Goal: Transaction & Acquisition: Purchase product/service

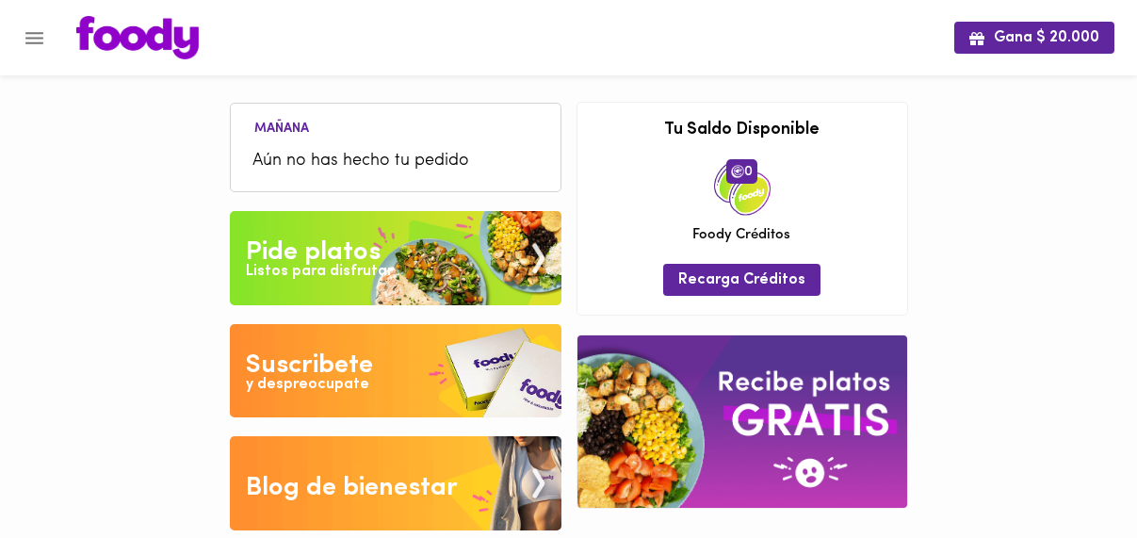
click at [358, 164] on span "Aún no has hecho tu pedido" at bounding box center [395, 161] width 285 height 25
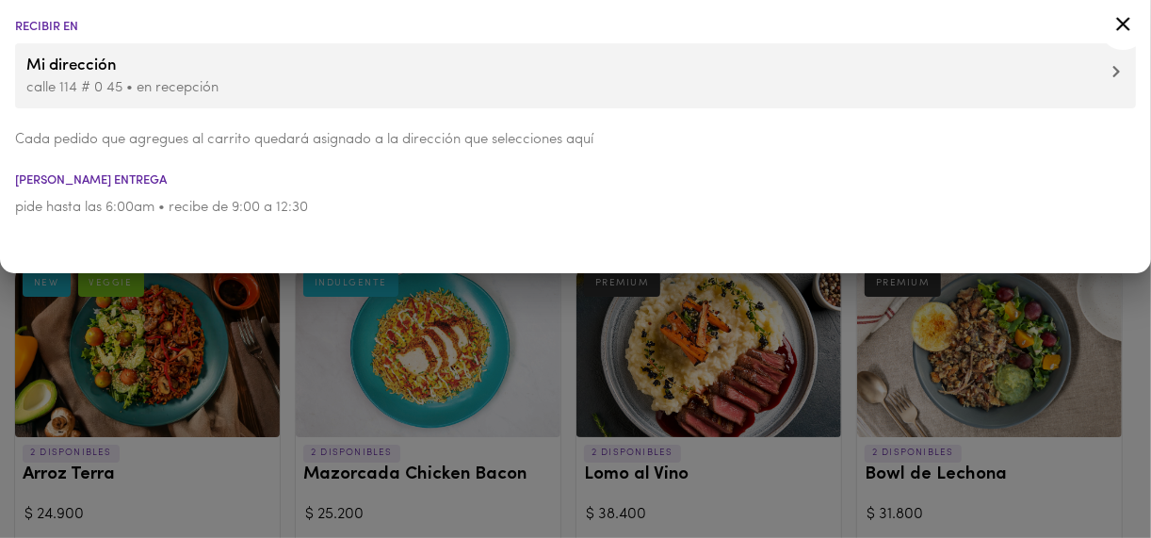
click at [286, 314] on div at bounding box center [575, 269] width 1151 height 538
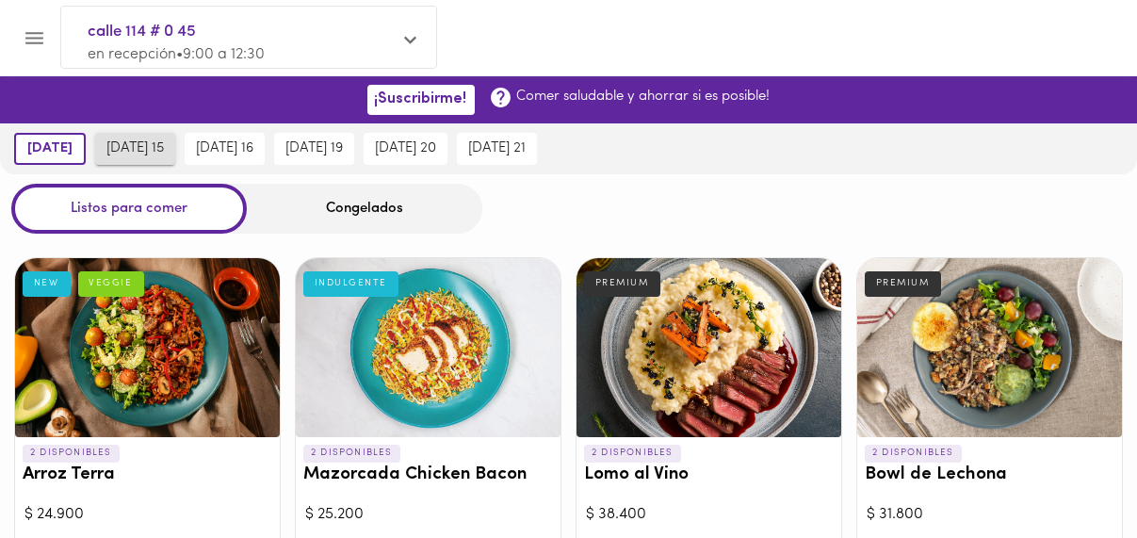
click at [163, 144] on span "[DATE] 15" at bounding box center [134, 148] width 57 height 17
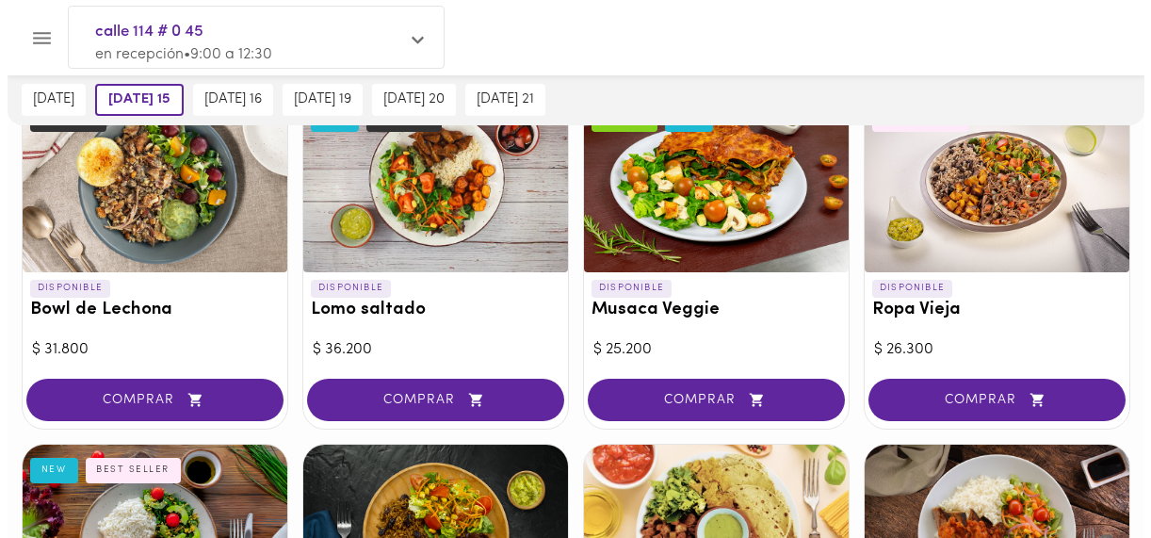
scroll to position [565, 0]
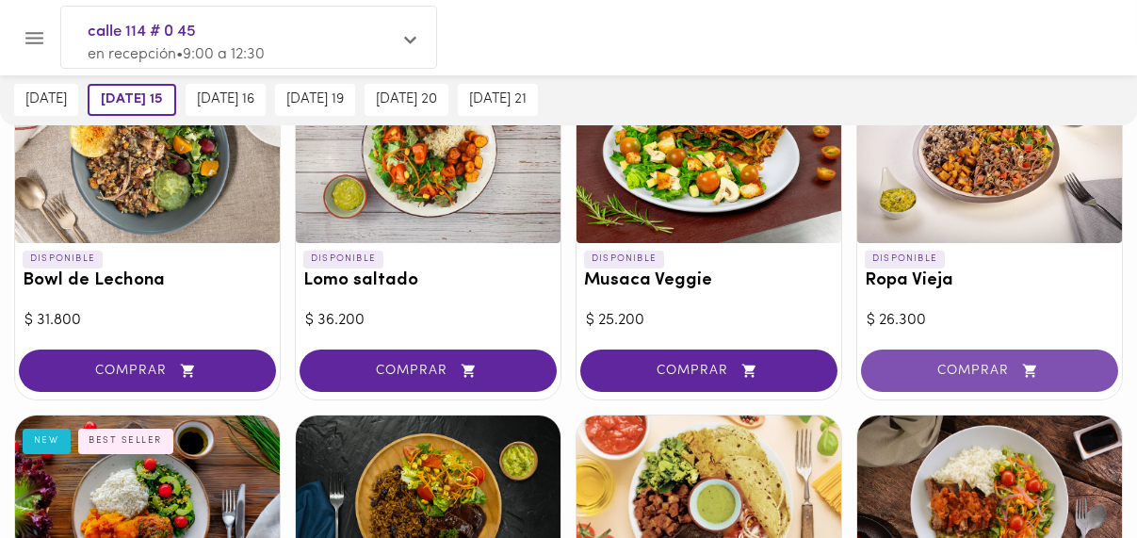
click at [949, 359] on button "COMPRAR" at bounding box center [989, 371] width 257 height 42
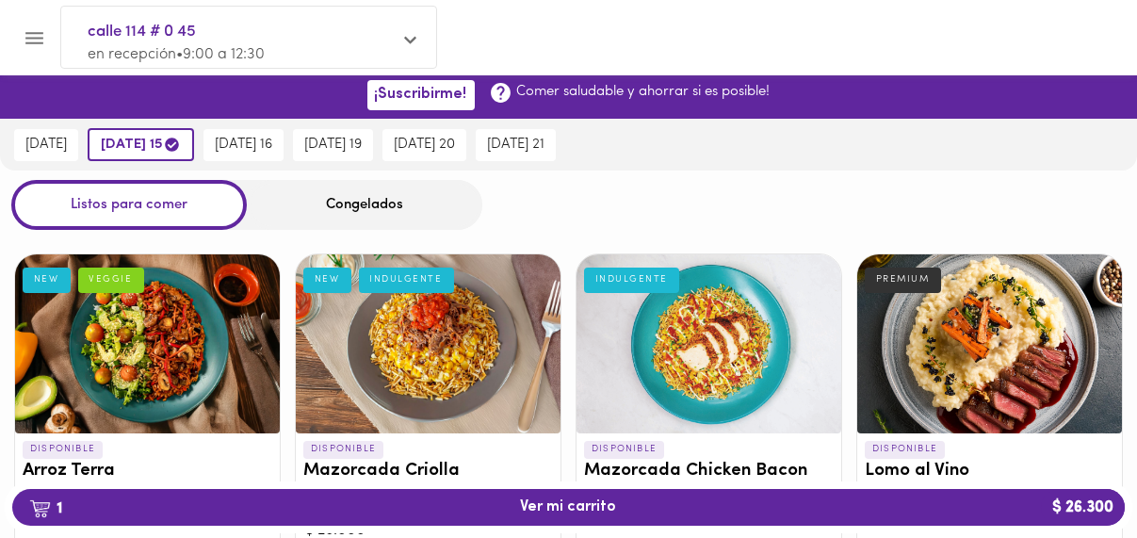
scroll to position [0, 0]
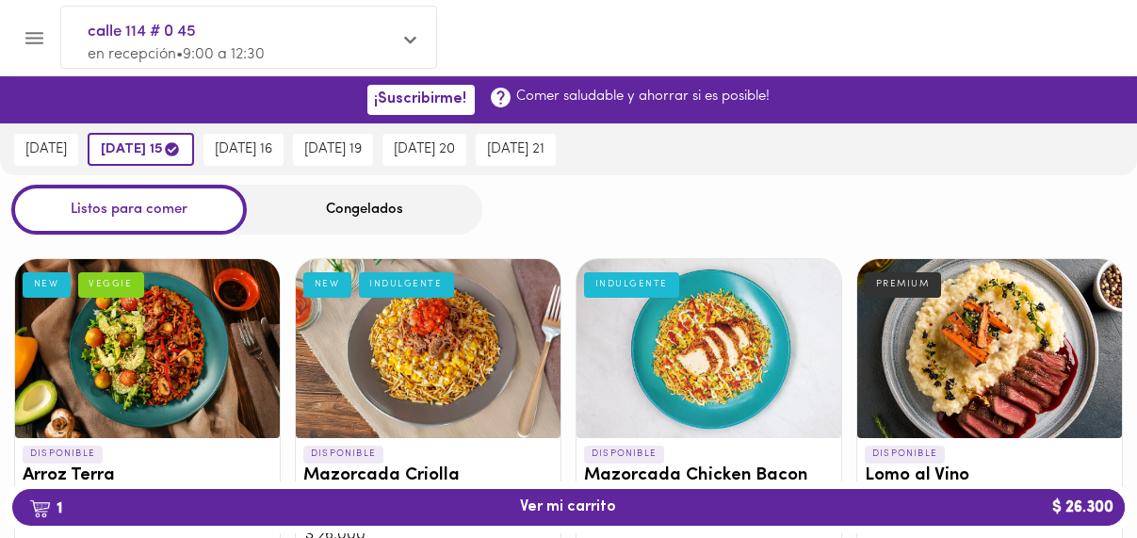
click at [356, 211] on div "Congelados" at bounding box center [365, 210] width 236 height 50
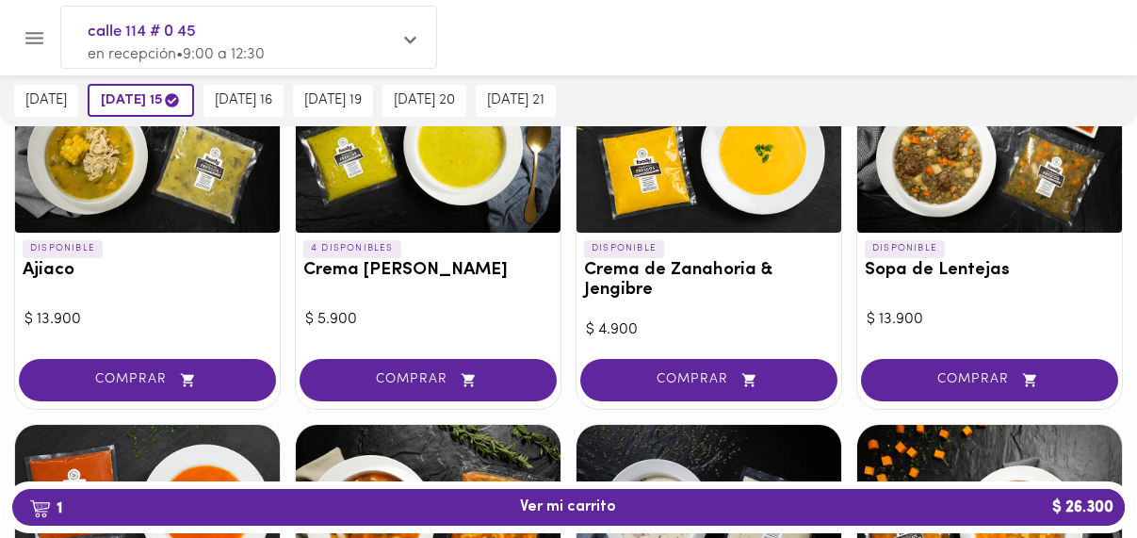
scroll to position [283, 0]
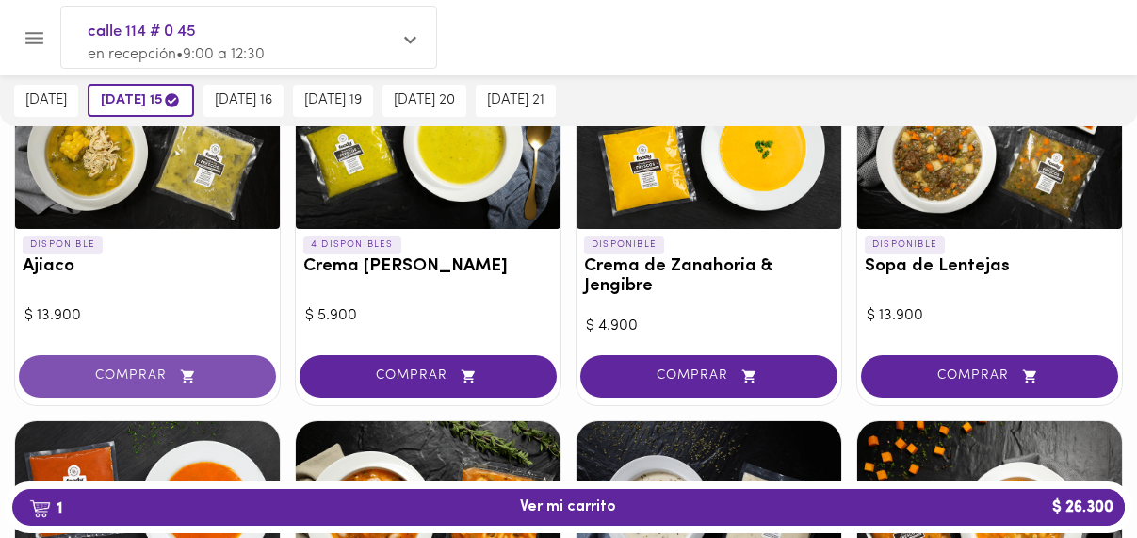
click at [165, 360] on button "COMPRAR" at bounding box center [147, 376] width 257 height 42
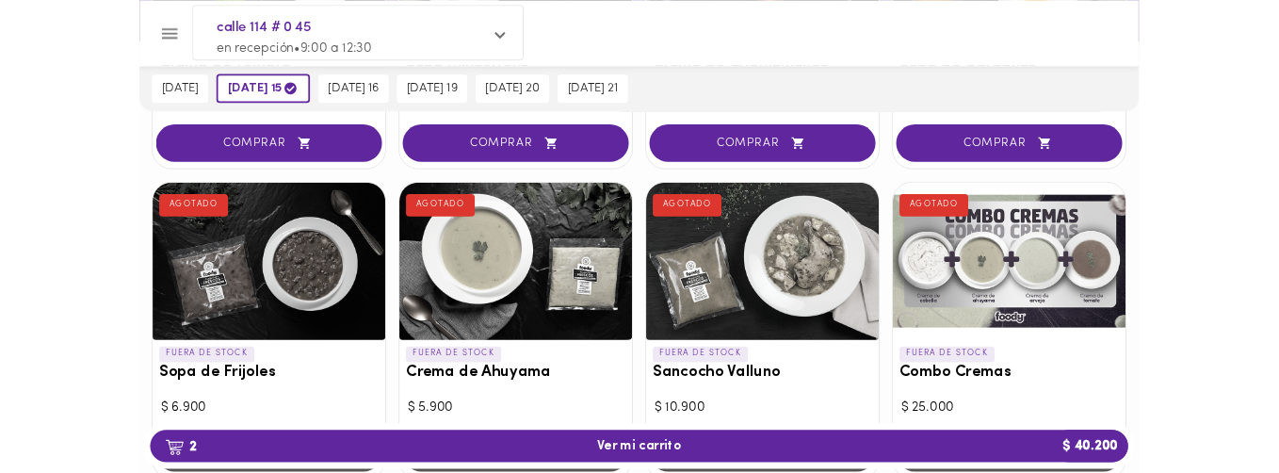
scroll to position [848, 0]
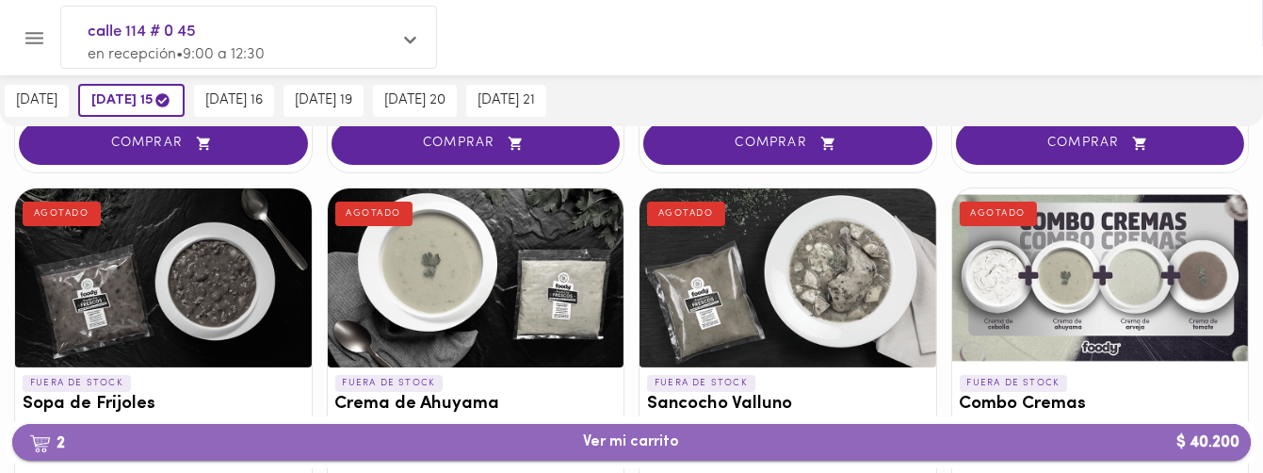
click at [630, 445] on span "2 Ver mi carrito $ 40.200" at bounding box center [632, 442] width 96 height 18
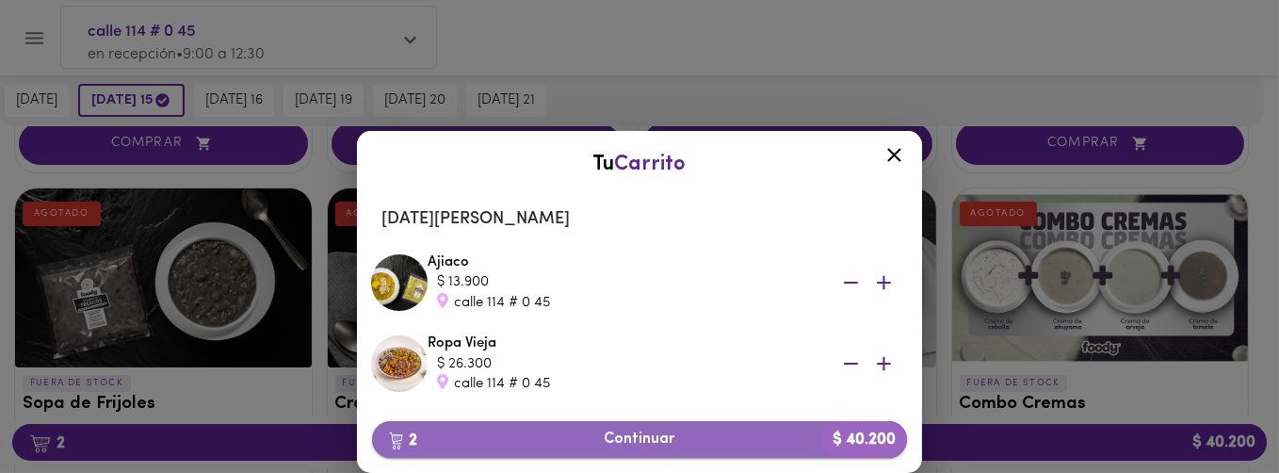
click at [636, 447] on span "2 Continuar $ 40.200" at bounding box center [639, 440] width 505 height 18
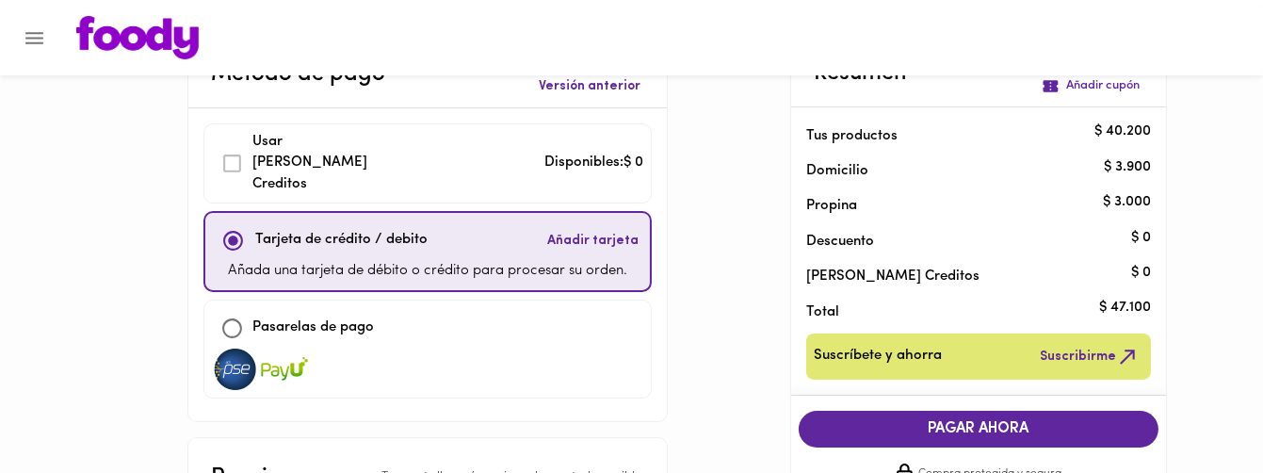
scroll to position [105, 0]
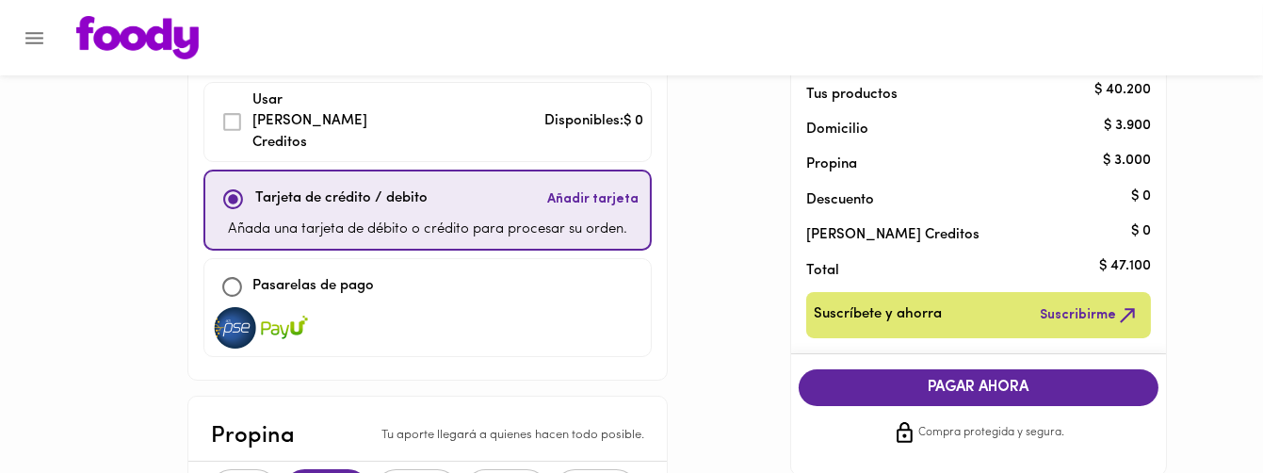
click at [234, 307] on img at bounding box center [235, 327] width 47 height 41
checkbox input "false"
checkbox input "true"
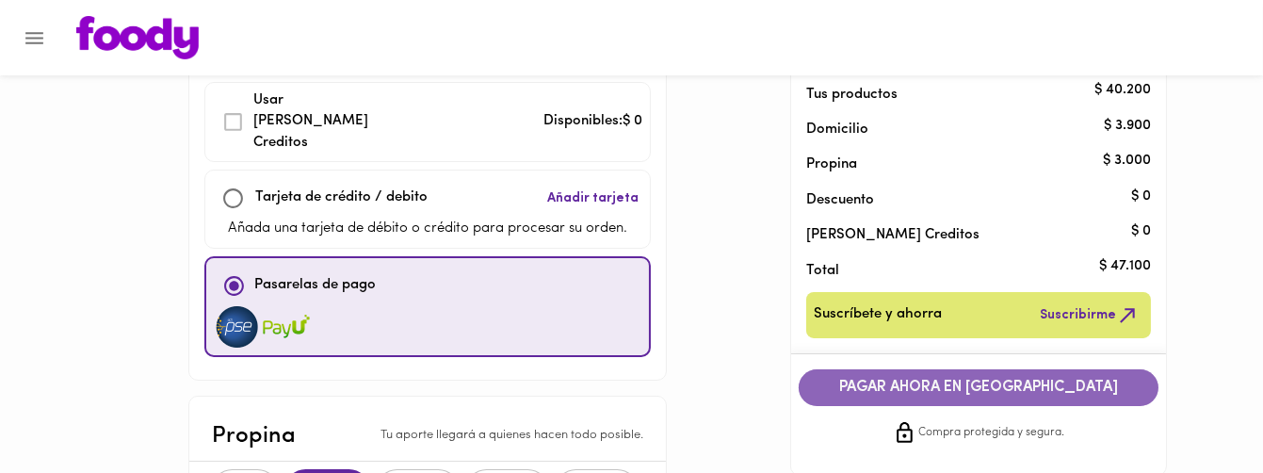
click at [980, 380] on span "PAGAR AHORA EN [GEOGRAPHIC_DATA]" at bounding box center [979, 388] width 322 height 18
